Goal: Communication & Community: Answer question/provide support

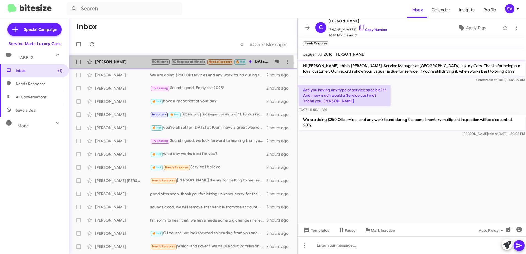
click at [132, 62] on div "[PERSON_NAME]" at bounding box center [122, 61] width 55 height 5
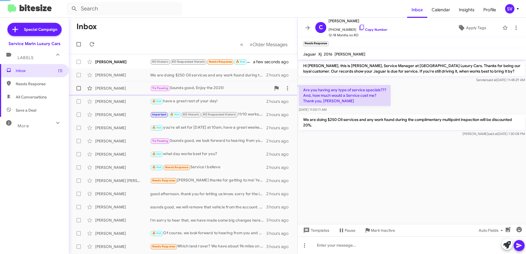
scroll to position [18, 0]
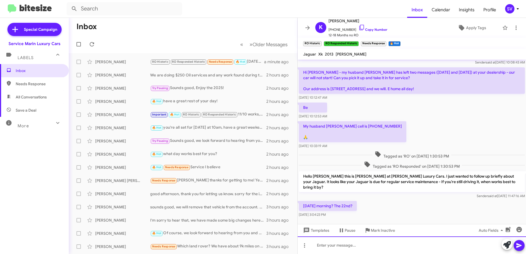
click at [335, 247] on div at bounding box center [412, 245] width 228 height 18
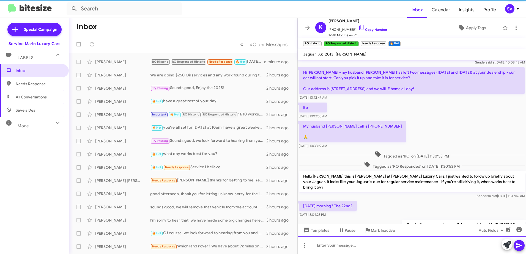
scroll to position [38, 0]
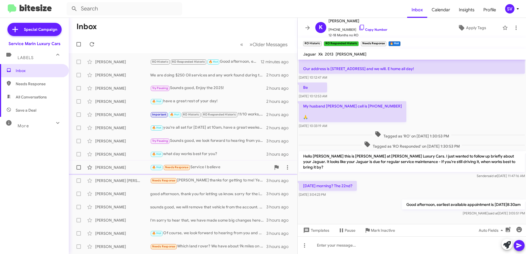
click at [221, 167] on div "🔥 Hot Needs Response Service I believe" at bounding box center [210, 167] width 121 height 6
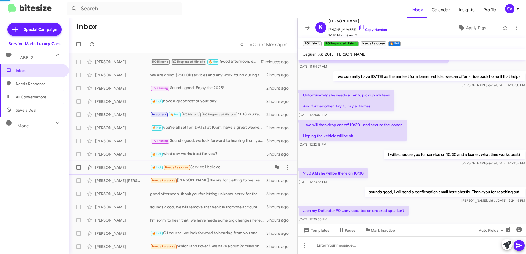
scroll to position [84, 0]
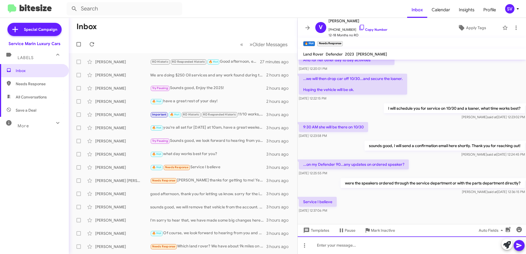
click at [335, 246] on div at bounding box center [412, 245] width 228 height 18
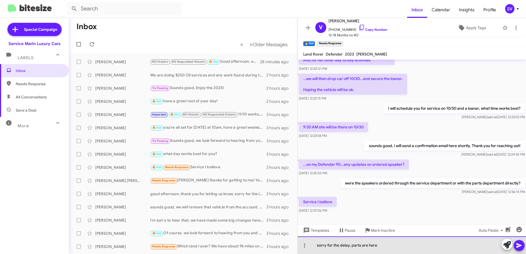
click at [380, 245] on div "sorry for the delay, parts are here" at bounding box center [412, 245] width 228 height 18
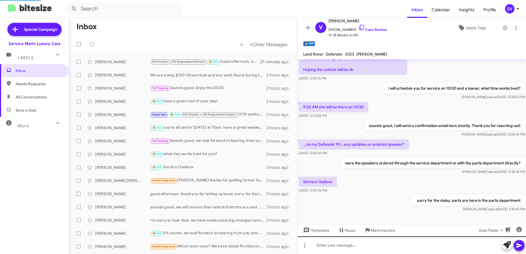
scroll to position [0, 0]
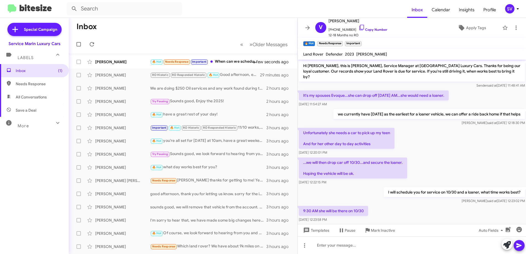
click at [439, 127] on div "Unfortunately she needs a car to pick up my teen And for her other day to day a…" at bounding box center [412, 142] width 228 height 30
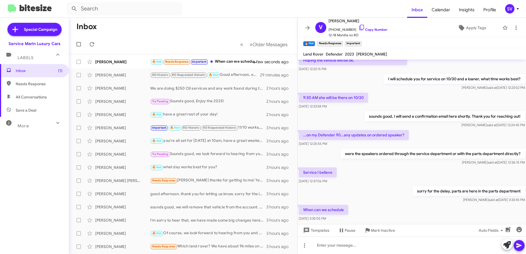
scroll to position [124, 0]
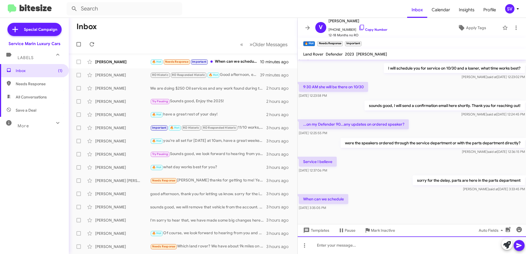
click at [335, 245] on div at bounding box center [412, 245] width 228 height 18
click at [364, 244] on div "[DATE] 8:30am" at bounding box center [412, 245] width 228 height 18
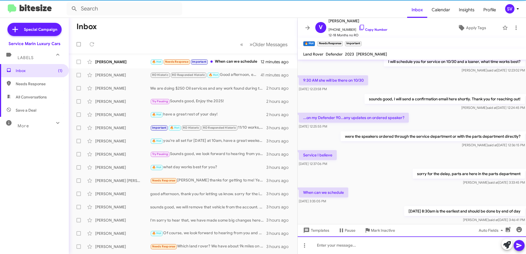
scroll to position [144, 0]
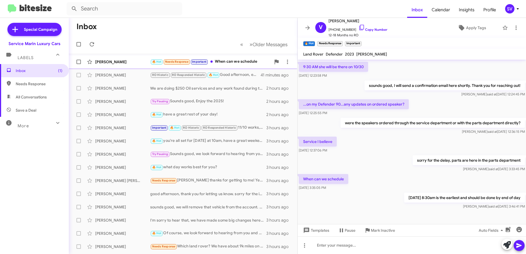
click at [230, 63] on div "🔥 Hot Needs Response Important When can we schedule" at bounding box center [210, 62] width 121 height 6
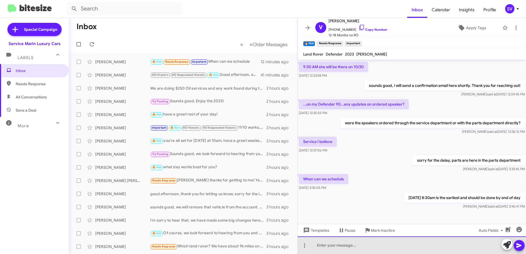
click at [385, 247] on div at bounding box center [412, 245] width 228 height 18
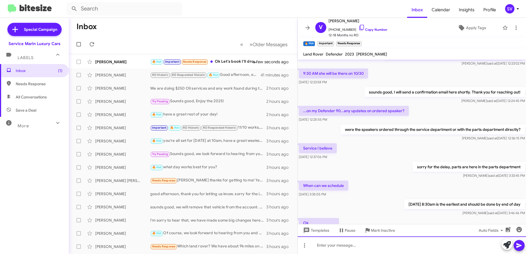
scroll to position [186, 0]
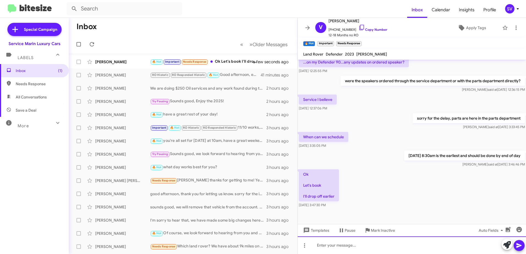
click at [336, 246] on div at bounding box center [412, 245] width 228 height 18
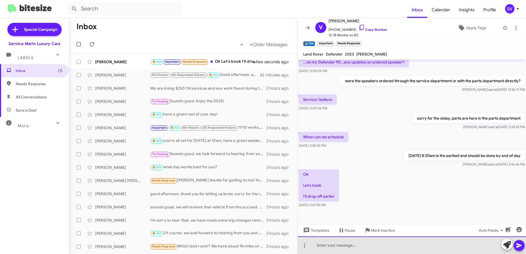
click at [343, 247] on div at bounding box center [412, 245] width 228 height 18
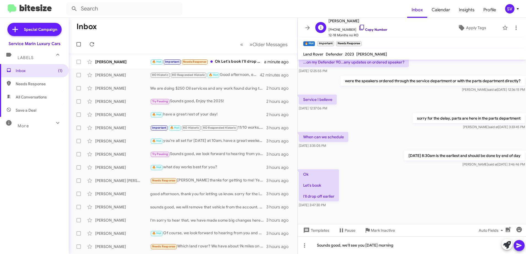
click at [362, 29] on link "Copy Number" at bounding box center [372, 29] width 29 height 4
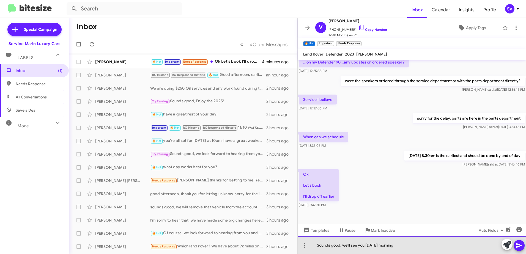
click at [412, 245] on div "Sounds good, we'll see you [DATE] morning" at bounding box center [412, 245] width 228 height 18
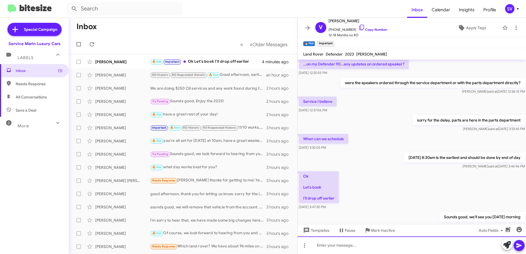
scroll to position [206, 0]
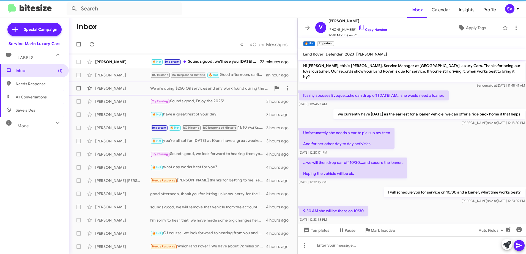
scroll to position [195, 0]
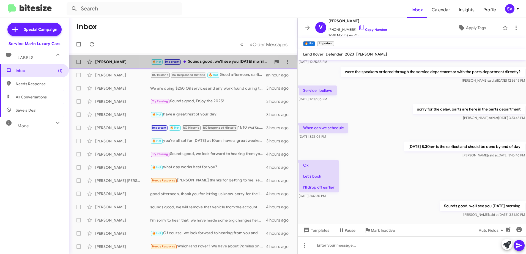
click at [207, 62] on div "🔥 Hot Important Sounds good, we'll see you Tuesday morning" at bounding box center [210, 62] width 121 height 6
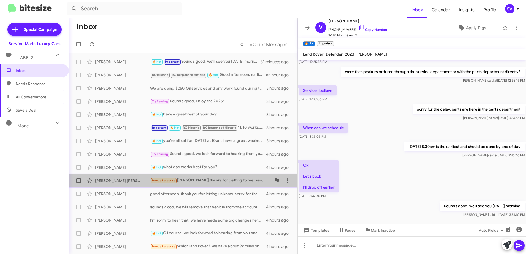
click at [197, 179] on div "Needs Response Yordano thanks for getting to me! Yes, a few things to work on. …" at bounding box center [210, 180] width 121 height 6
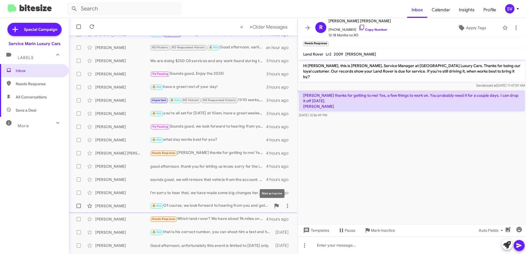
scroll to position [55, 0]
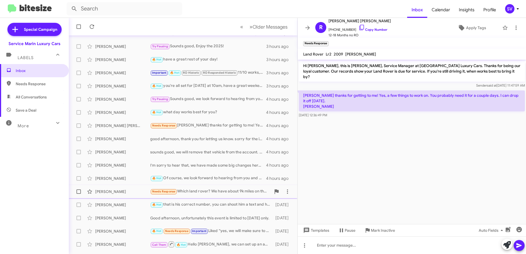
click at [197, 192] on div "Needs Response Which land rover? We have about 9k miles on the defender now. Ma…" at bounding box center [210, 191] width 121 height 6
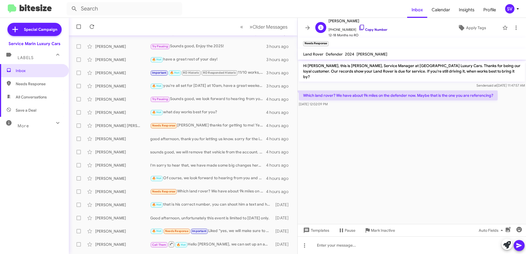
click at [367, 29] on link "Copy Number" at bounding box center [372, 29] width 29 height 4
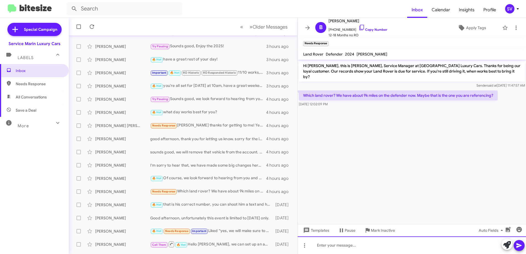
click at [353, 247] on div at bounding box center [412, 245] width 228 height 18
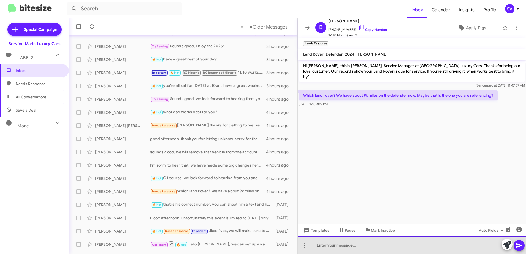
click at [344, 247] on div at bounding box center [412, 245] width 228 height 18
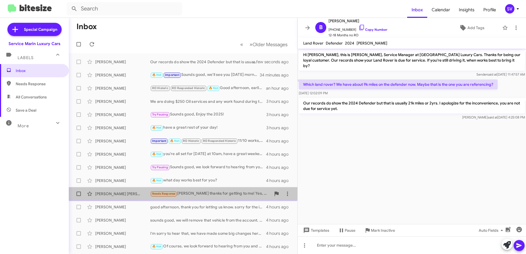
click at [195, 195] on div "Needs Response Yordano thanks for getting to me! Yes, a few things to work on. …" at bounding box center [210, 194] width 121 height 6
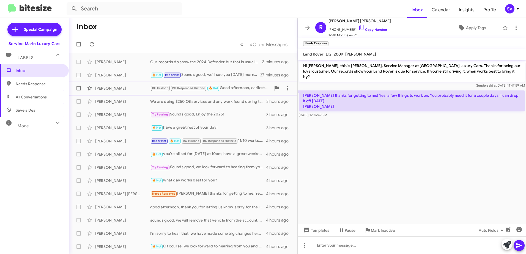
click at [241, 89] on div "RO Historic RO Responded Historic 🔥 Hot Good afternoon, earliest available appo…" at bounding box center [210, 88] width 121 height 6
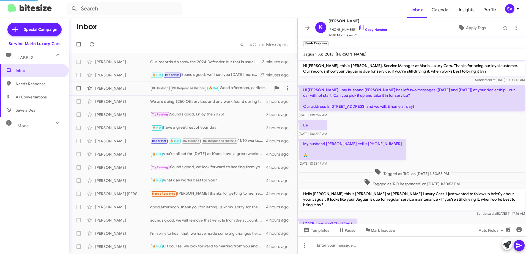
scroll to position [38, 0]
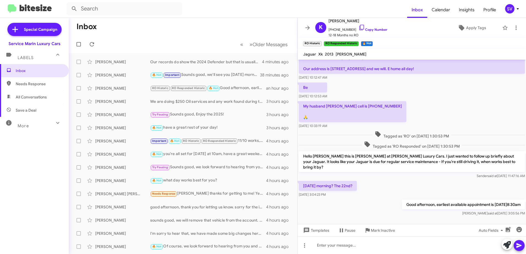
click at [360, 7] on form at bounding box center [237, 8] width 340 height 13
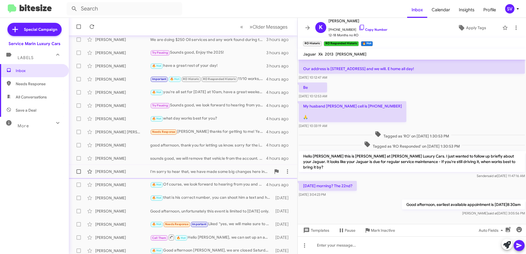
scroll to position [65, 0]
